Goal: Communication & Community: Answer question/provide support

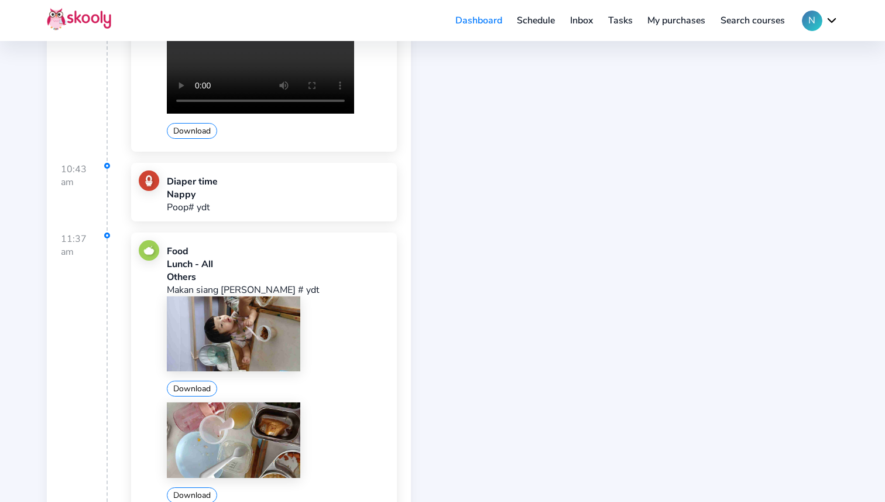
scroll to position [1180, 0]
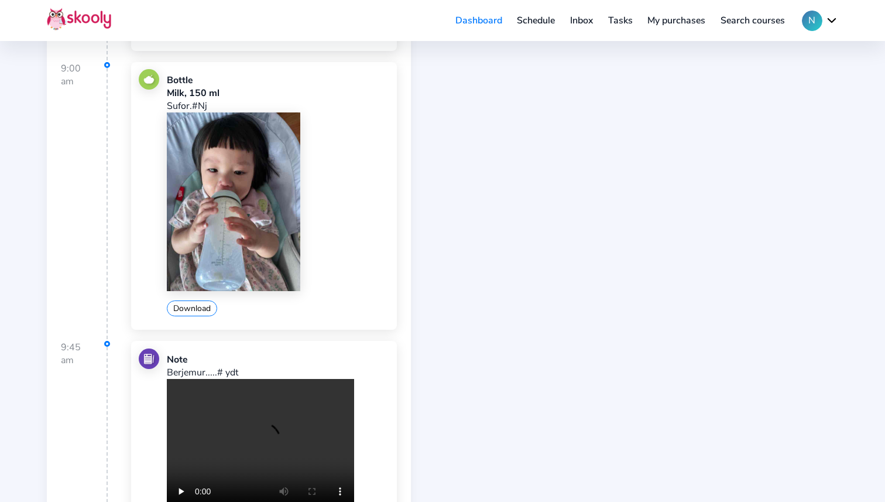
scroll to position [350, 0]
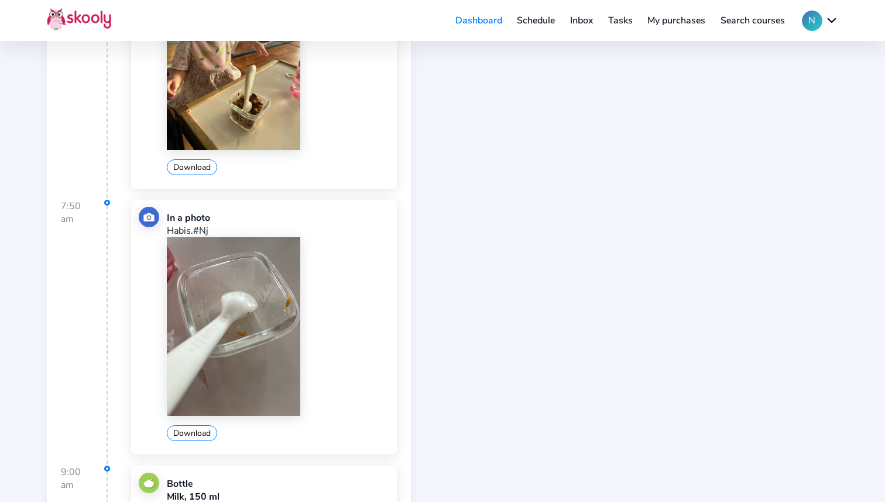
click at [577, 22] on link "Inbox" at bounding box center [582, 20] width 38 height 19
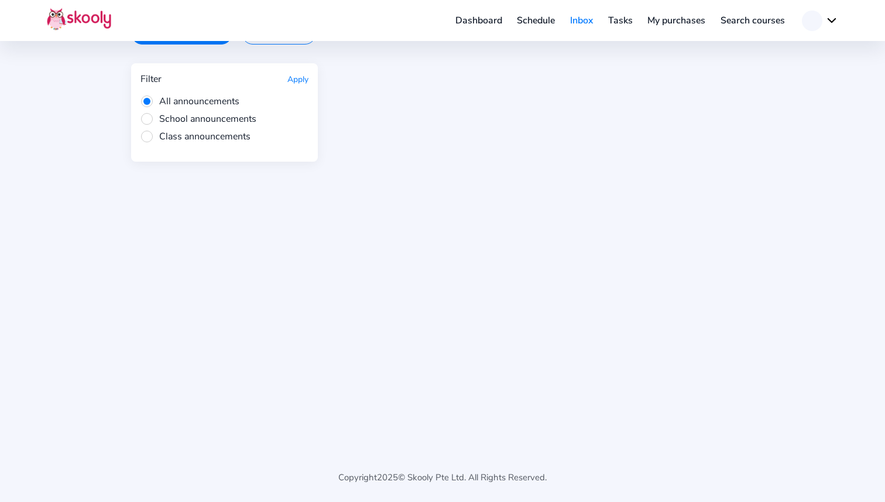
scroll to position [350, 0]
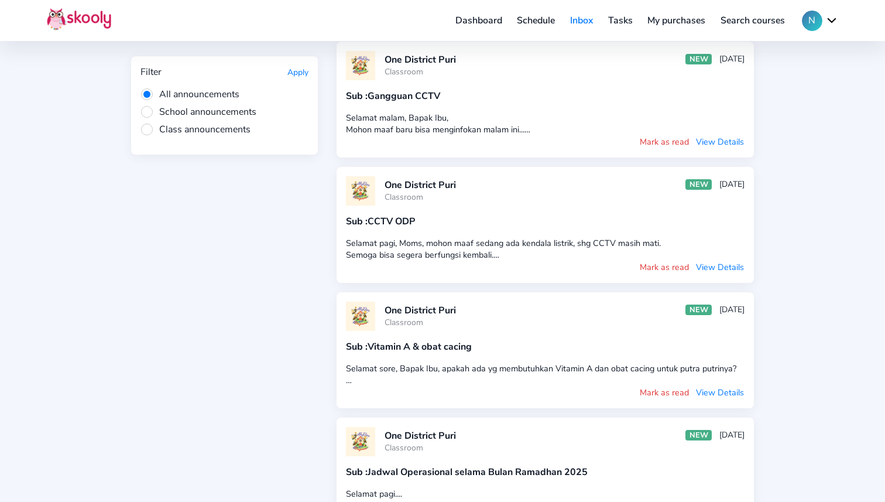
click at [618, 23] on link "Tasks" at bounding box center [621, 20] width 40 height 19
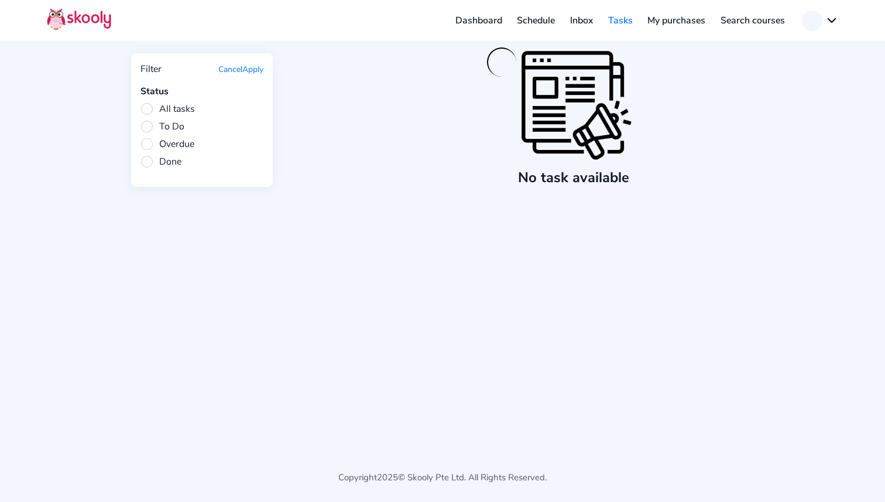
scroll to position [77, 0]
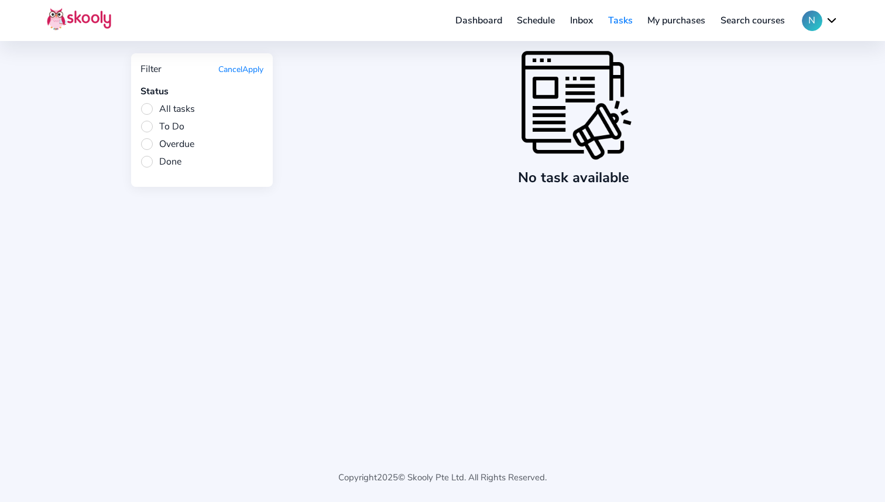
click at [591, 25] on link "Inbox" at bounding box center [582, 20] width 38 height 19
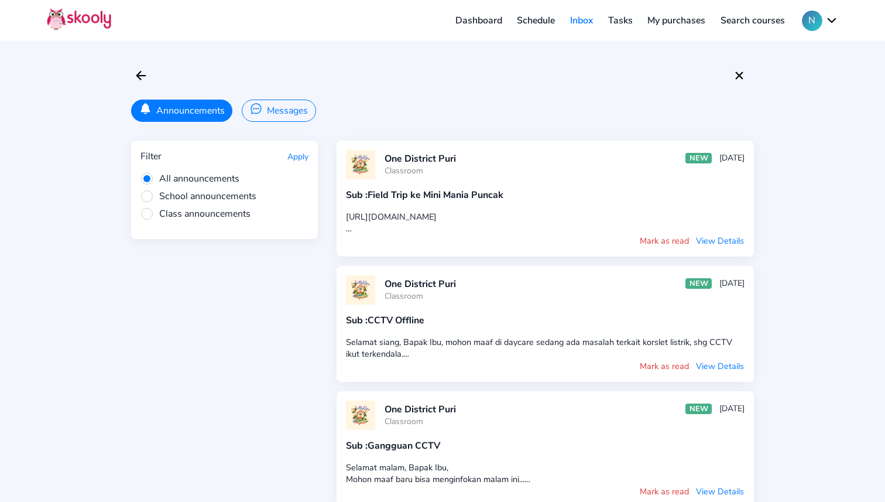
click at [259, 111] on icon "Chatbubble Ellipses" at bounding box center [256, 108] width 12 height 12
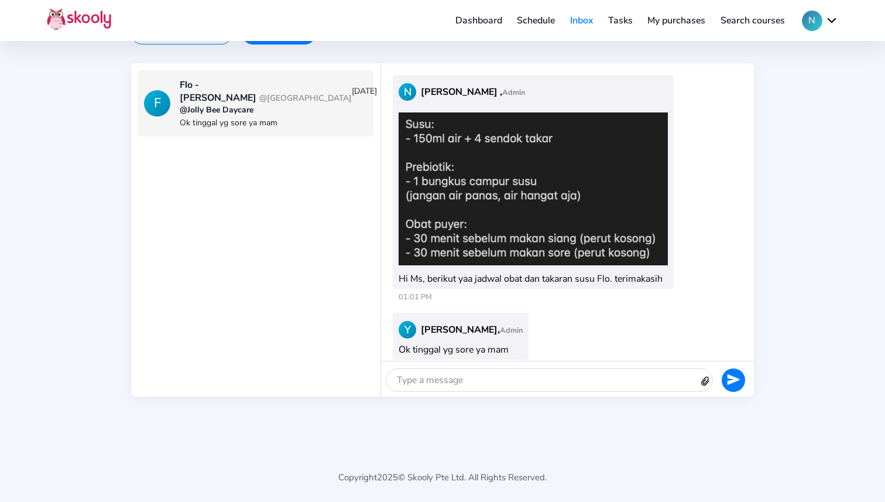
scroll to position [1070, 0]
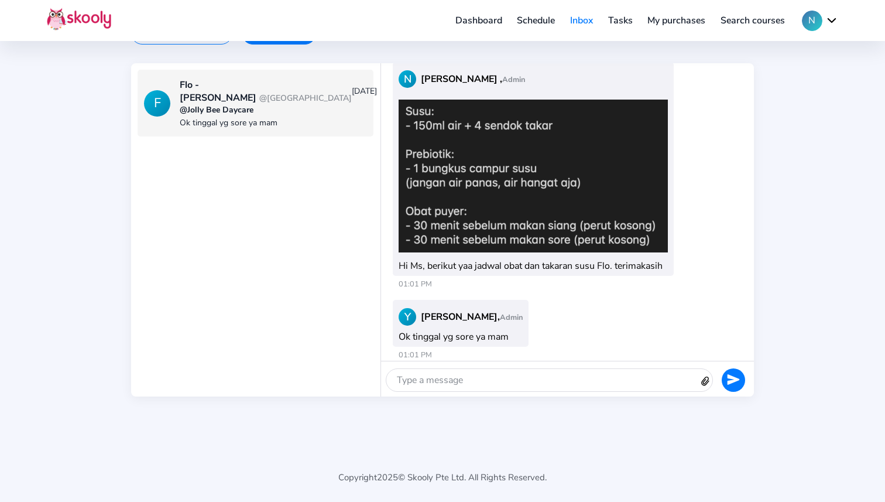
click at [502, 377] on div at bounding box center [542, 380] width 313 height 22
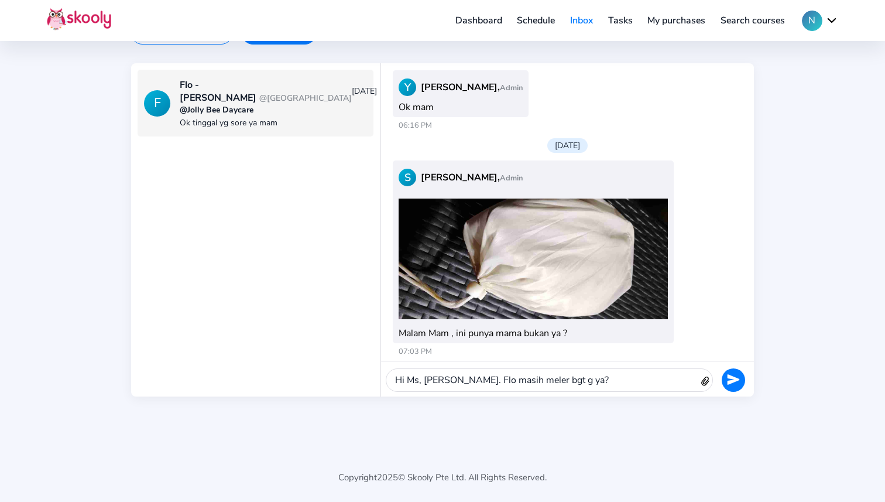
scroll to position [65, 0]
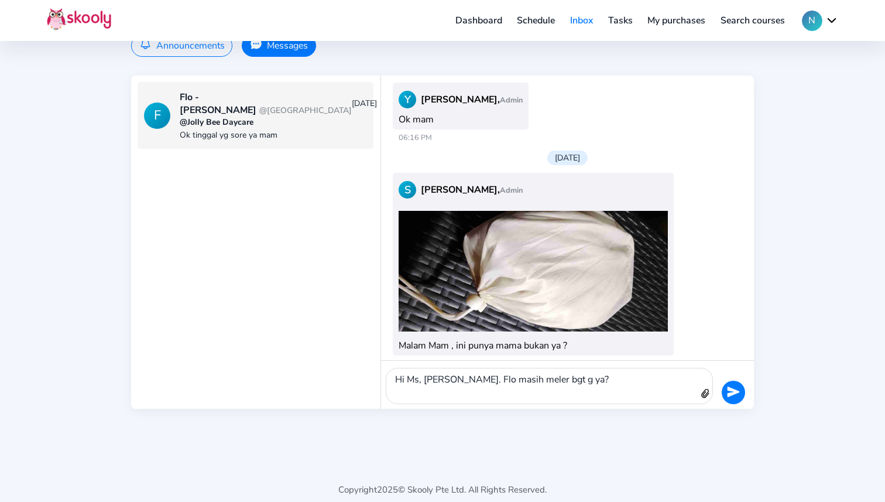
click at [730, 387] on icon "Send" at bounding box center [733, 391] width 13 height 13
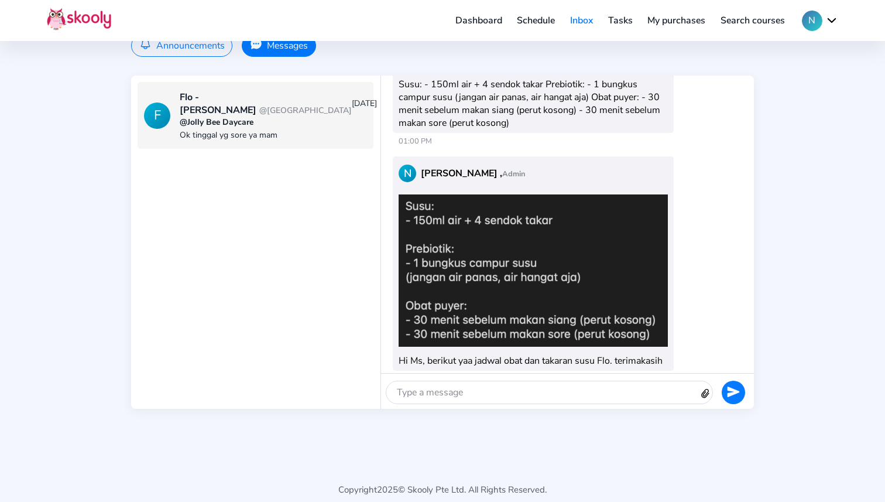
scroll to position [1880, 0]
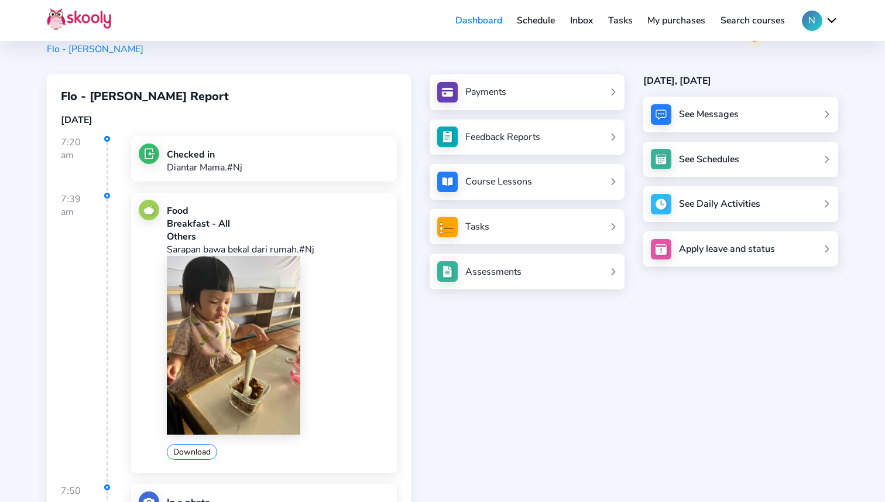
click at [587, 23] on link "Inbox" at bounding box center [582, 20] width 38 height 19
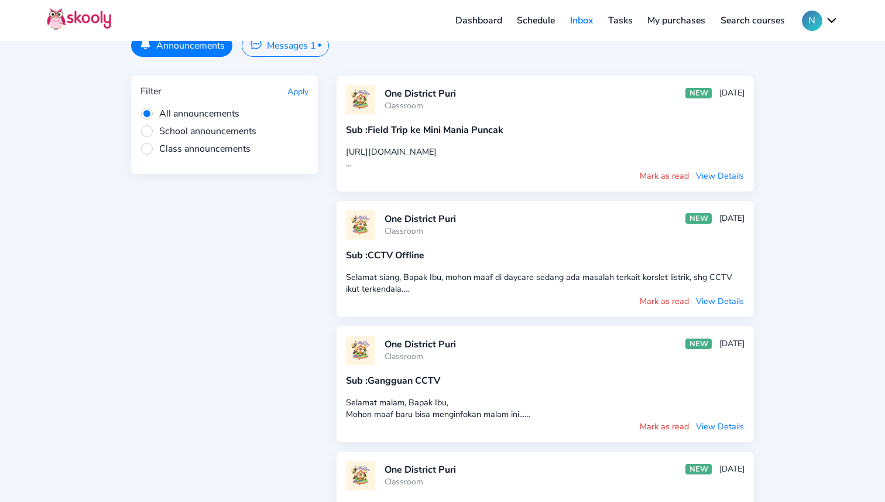
click at [296, 52] on button "Messages 1 •" at bounding box center [285, 46] width 87 height 22
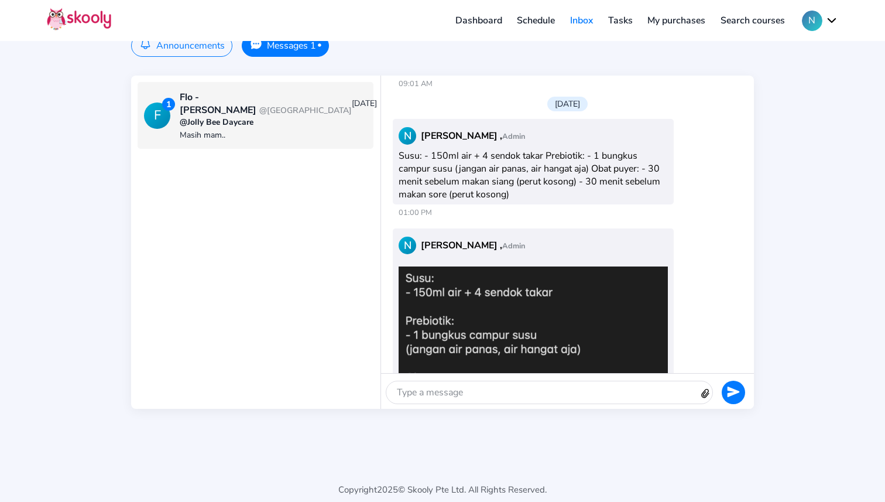
scroll to position [1791, 0]
